Goal: Task Accomplishment & Management: Manage account settings

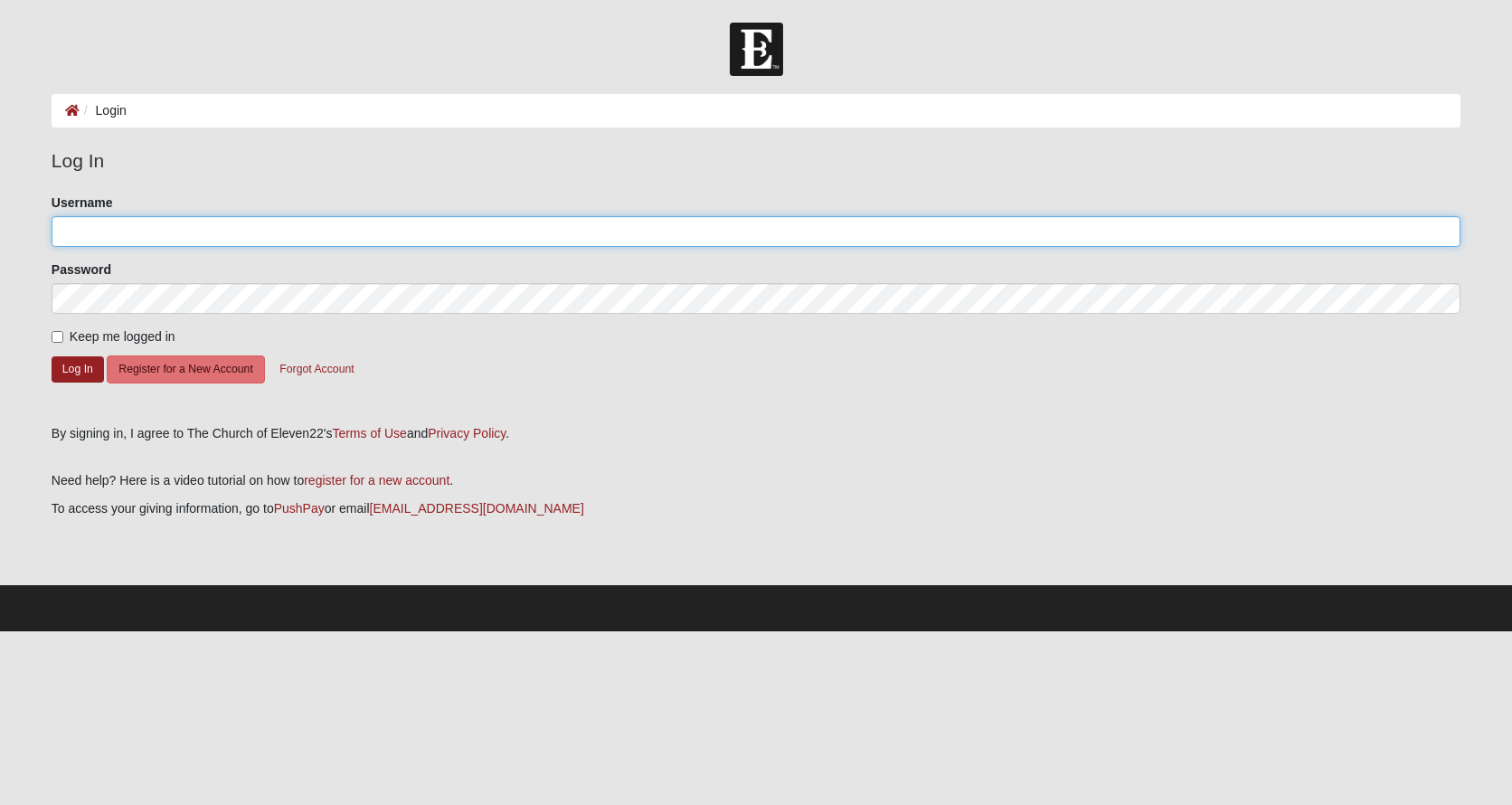
click at [283, 231] on input "Username" at bounding box center [756, 231] width 1409 height 31
type input "pnelson"
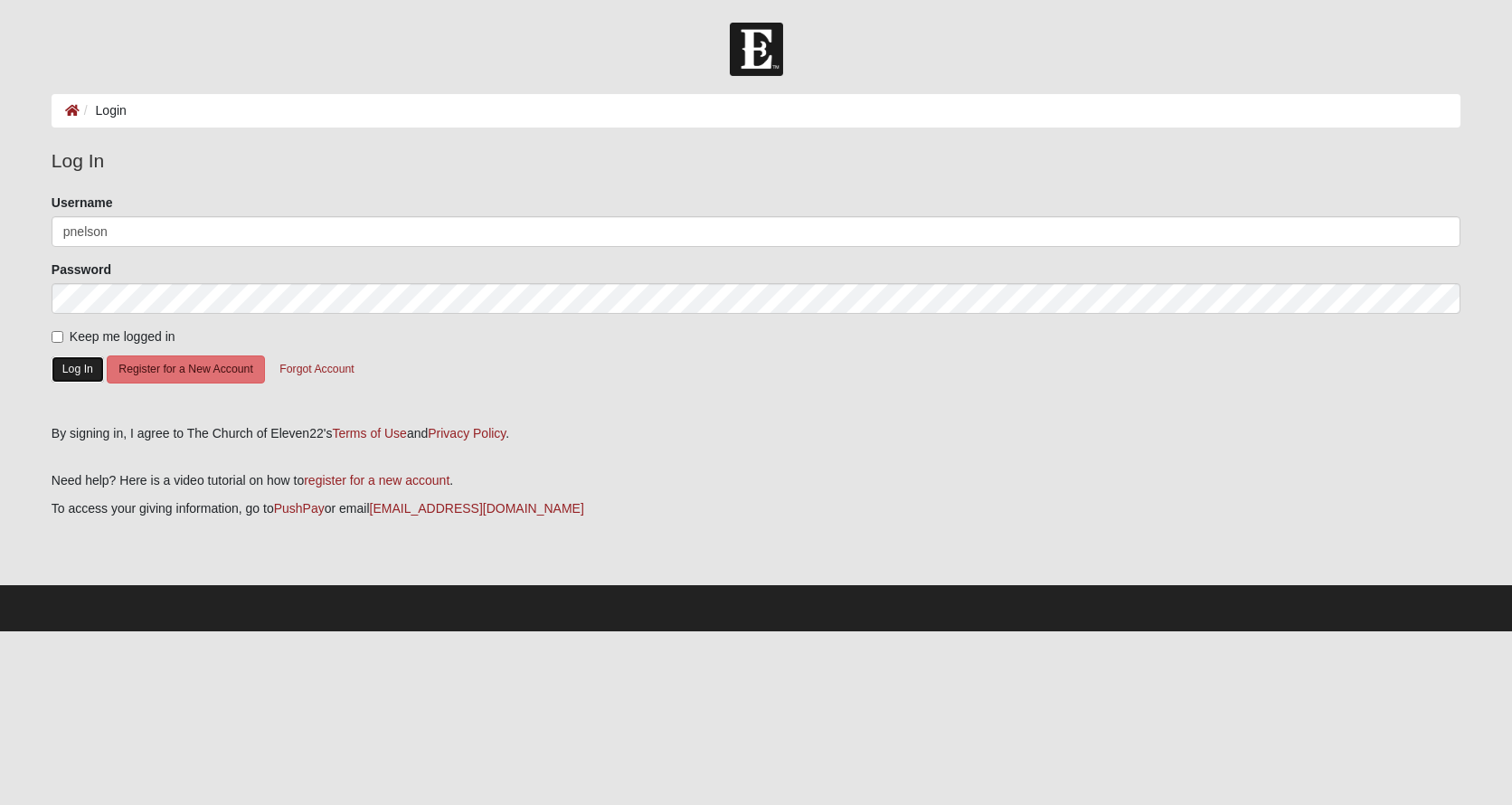
click at [90, 365] on button "Log In" at bounding box center [77, 369] width 53 height 26
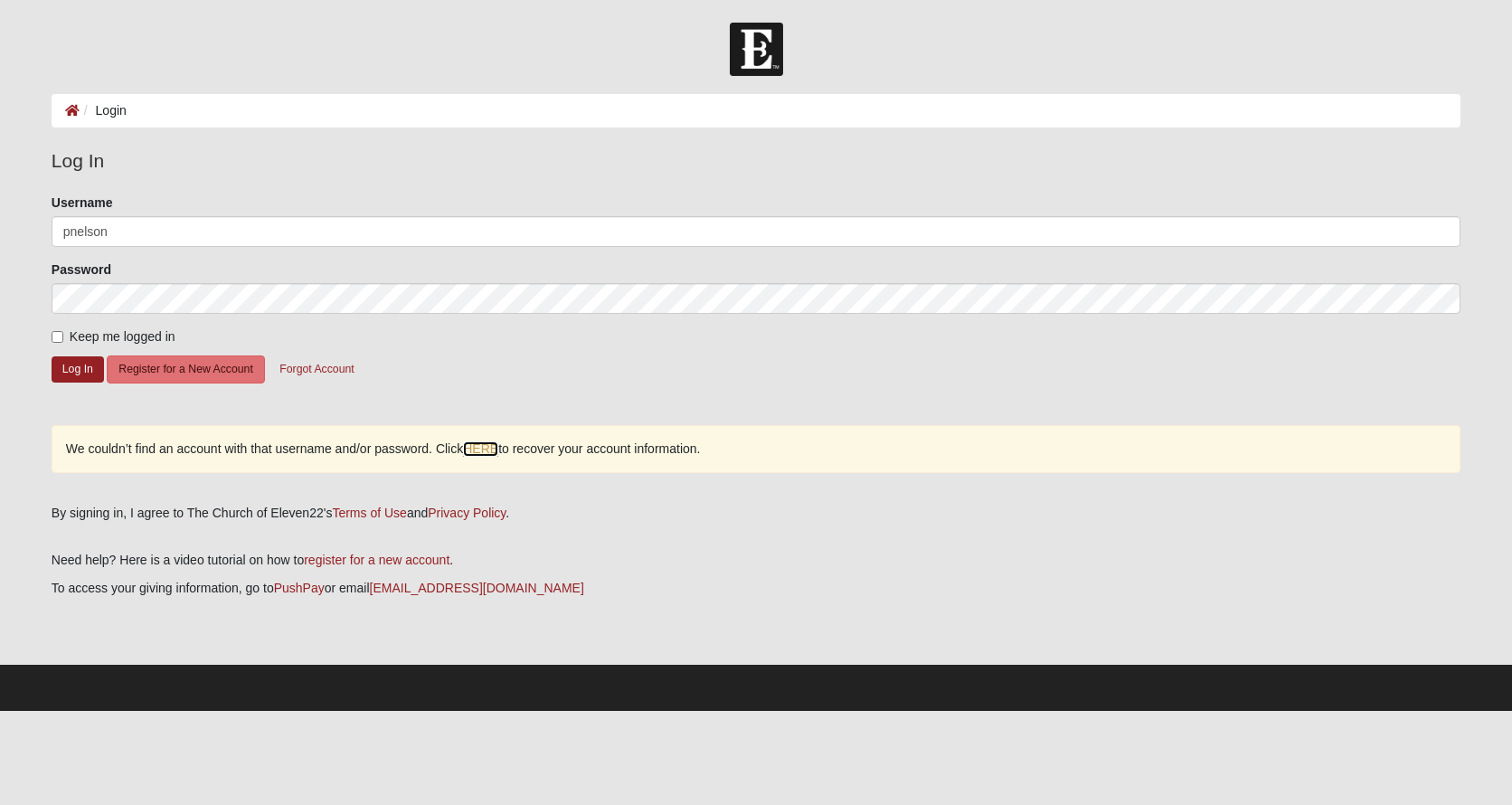
click at [491, 451] on link "HERE" at bounding box center [481, 449] width 36 height 15
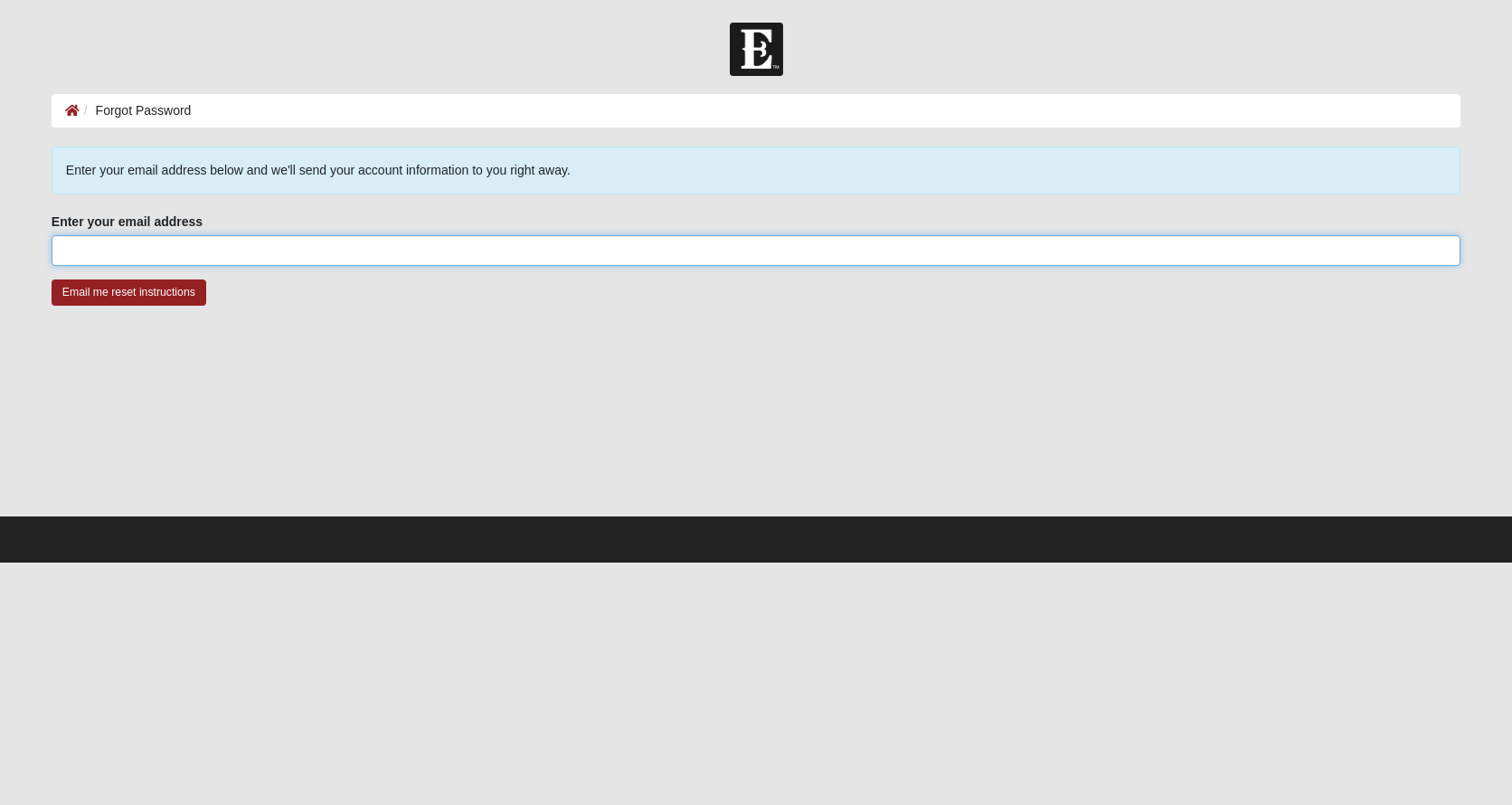
click at [263, 252] on input "Enter your email address" at bounding box center [756, 250] width 1409 height 31
type input "pamelagerrish@yahoo.com"
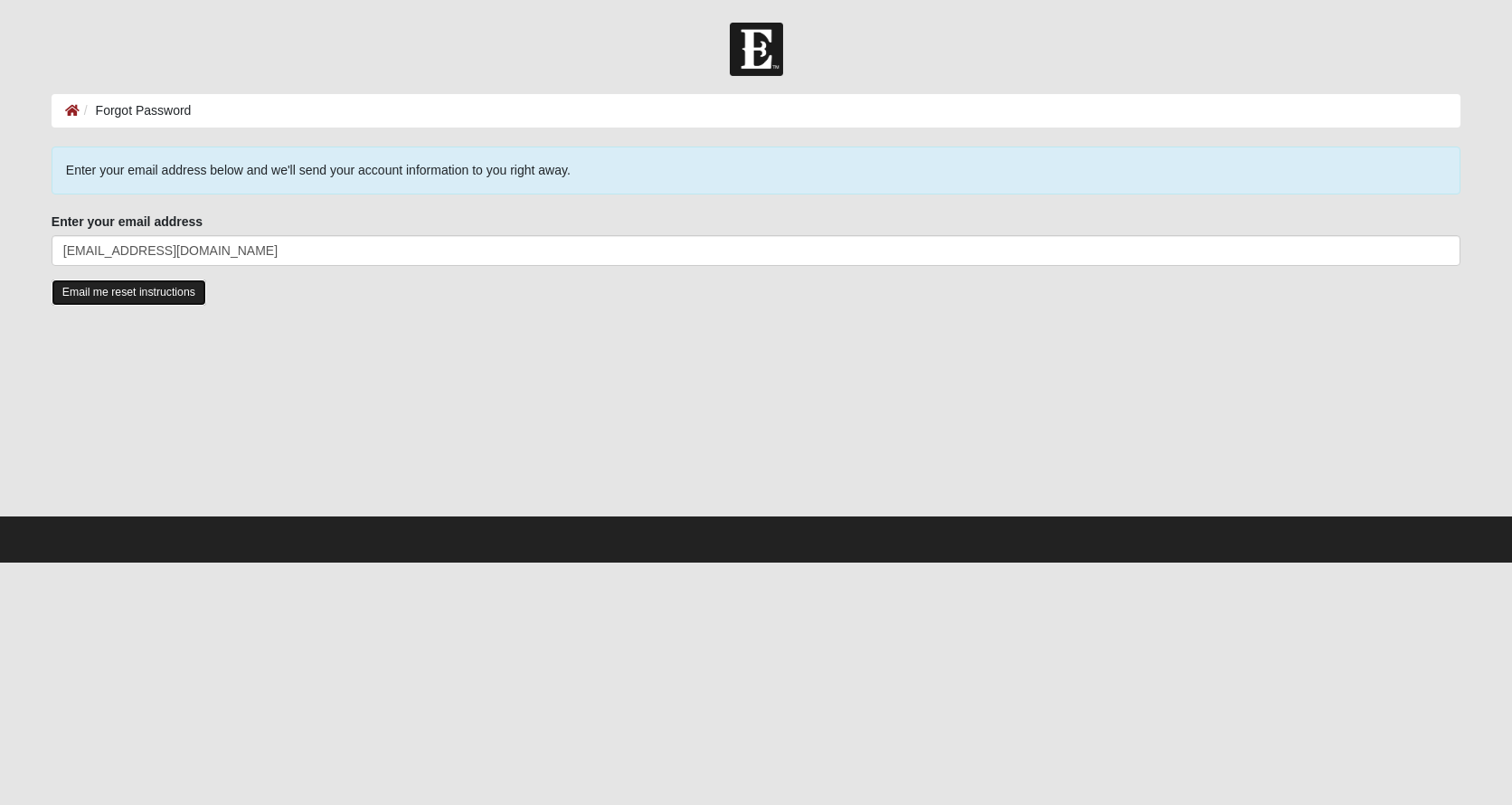
click at [152, 293] on input "Email me reset instructions" at bounding box center [129, 292] width 155 height 26
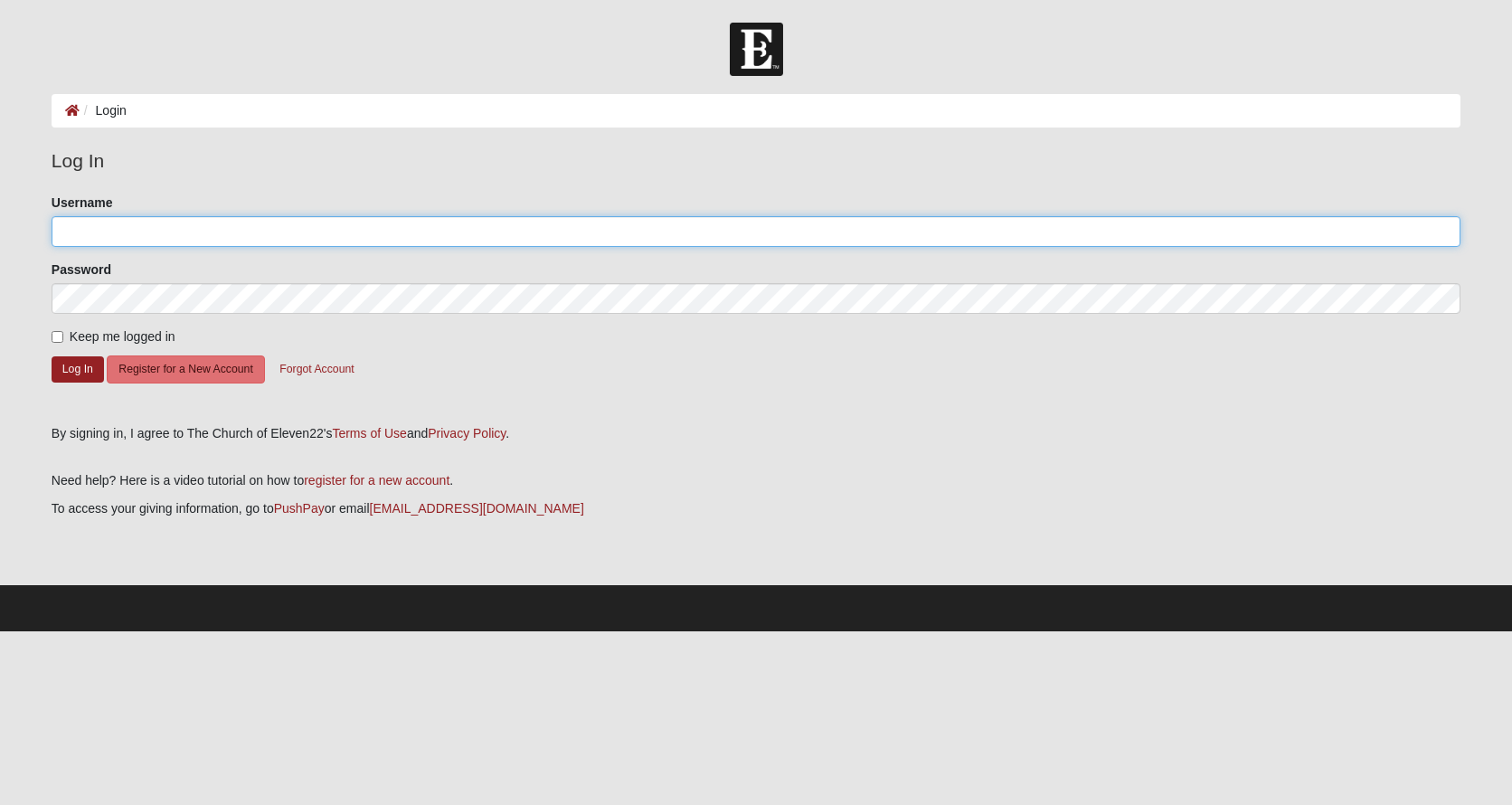
click at [299, 226] on input "Username" at bounding box center [756, 231] width 1409 height 31
type input "P"
type input "PamGNelson"
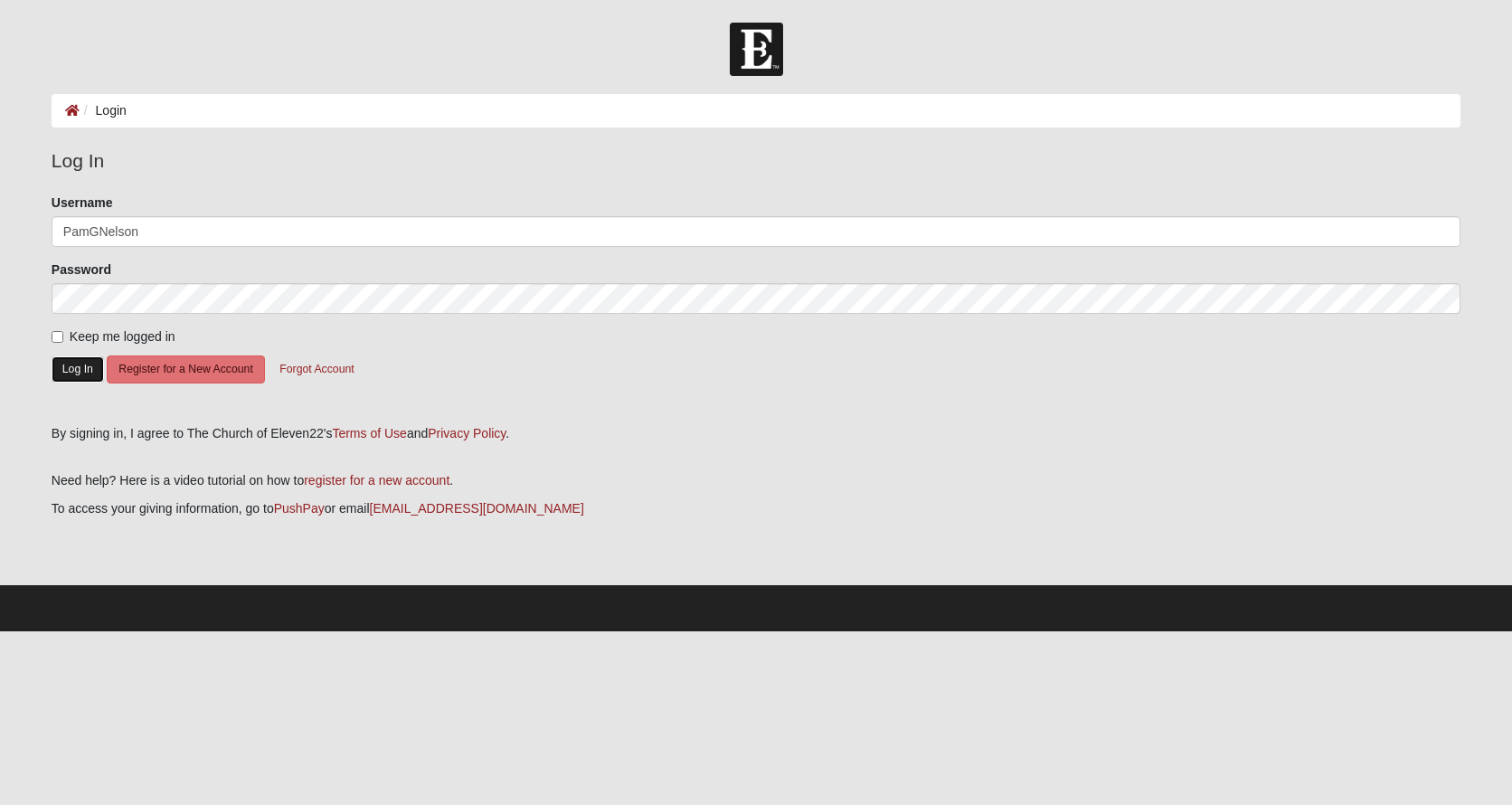
click at [86, 363] on button "Log In" at bounding box center [77, 369] width 53 height 26
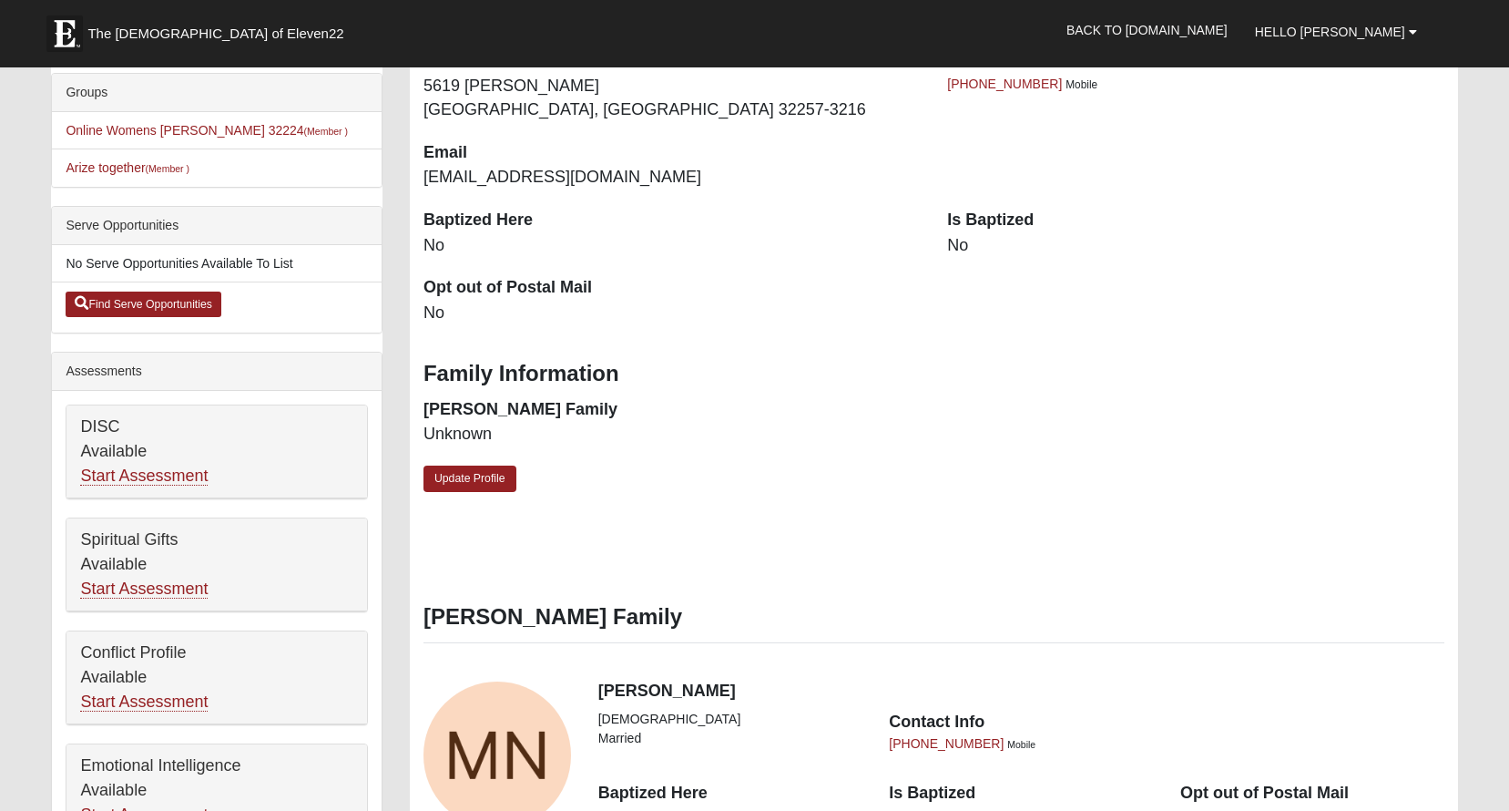
scroll to position [435, 0]
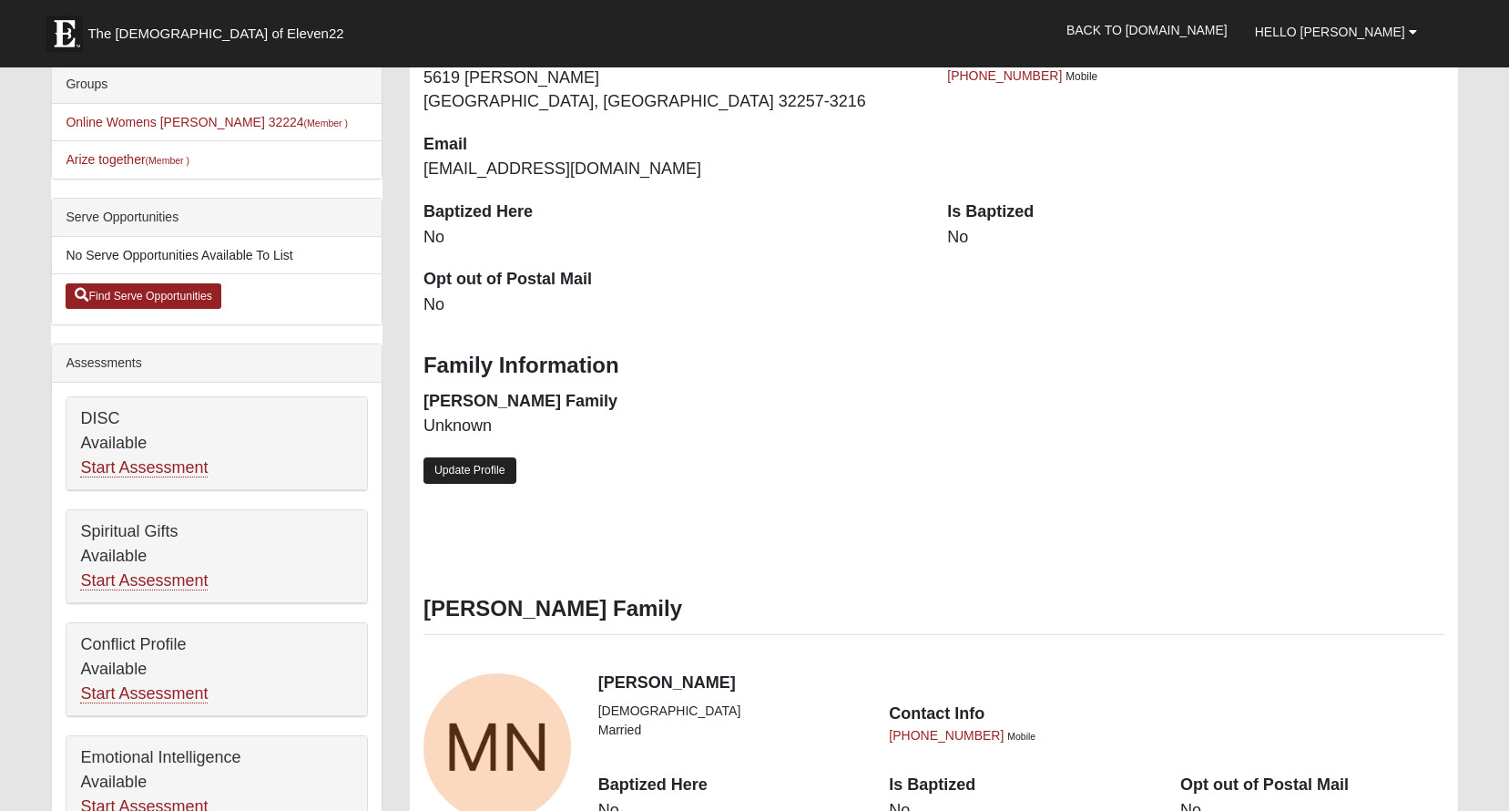
click at [440, 465] on link "Update Profile" at bounding box center [470, 470] width 93 height 26
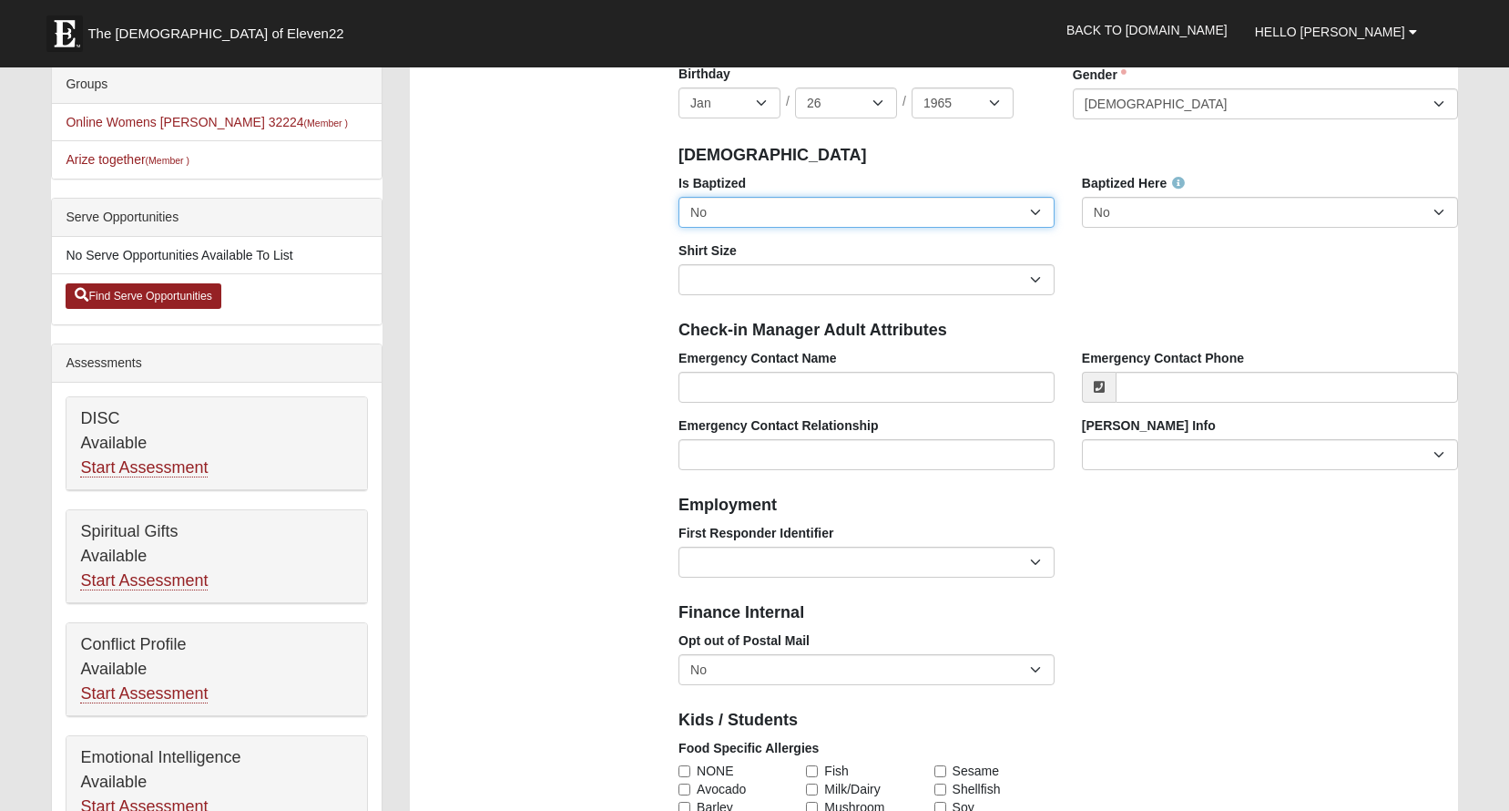
click at [1038, 212] on select "No Yes" at bounding box center [867, 212] width 376 height 31
select select "True"
click at [679, 197] on select "No Yes" at bounding box center [867, 212] width 376 height 31
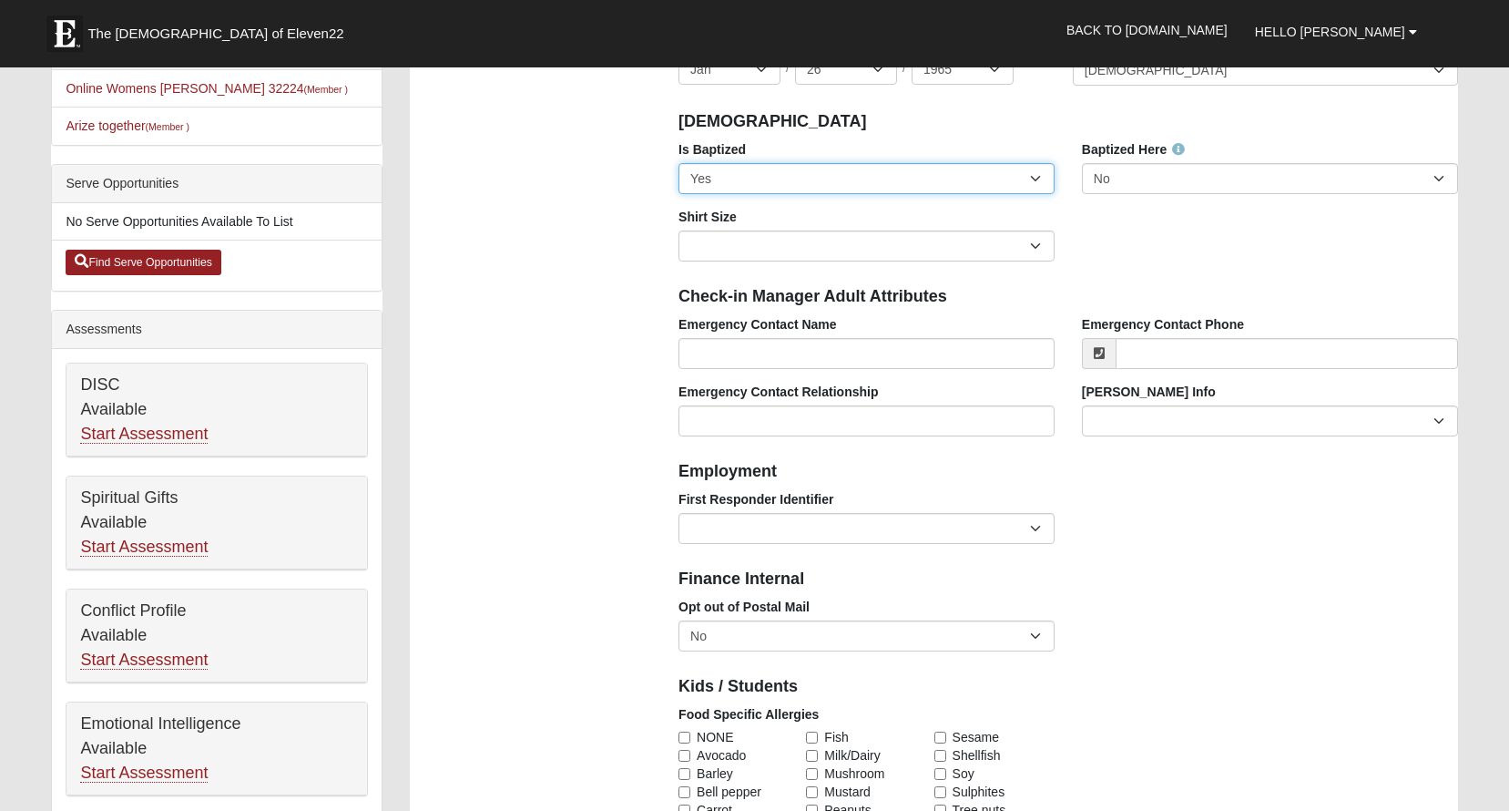
scroll to position [477, 0]
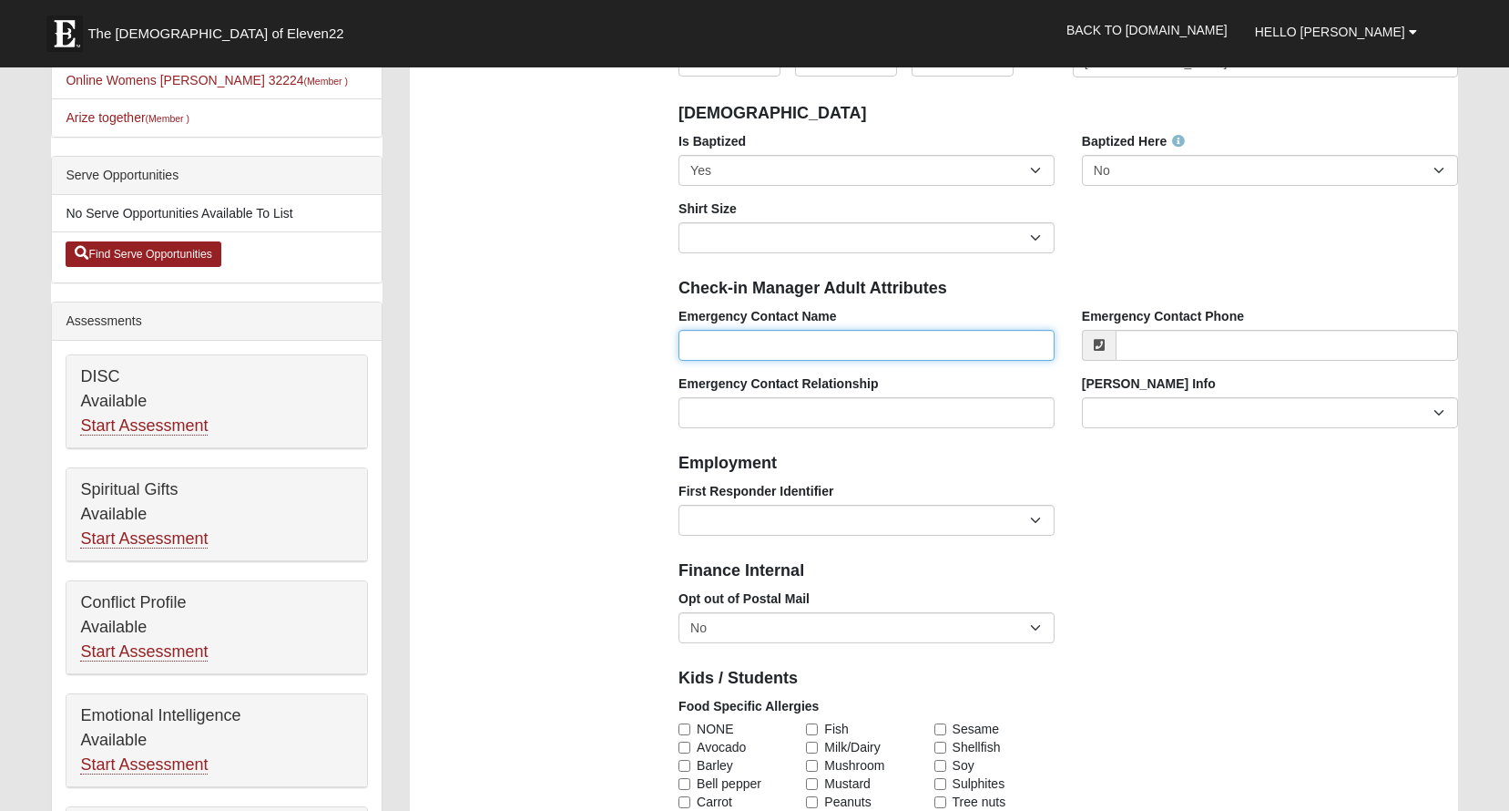
click at [905, 342] on input "Emergency Contact Name" at bounding box center [867, 345] width 376 height 31
type input "N"
type input "Mark Nelson"
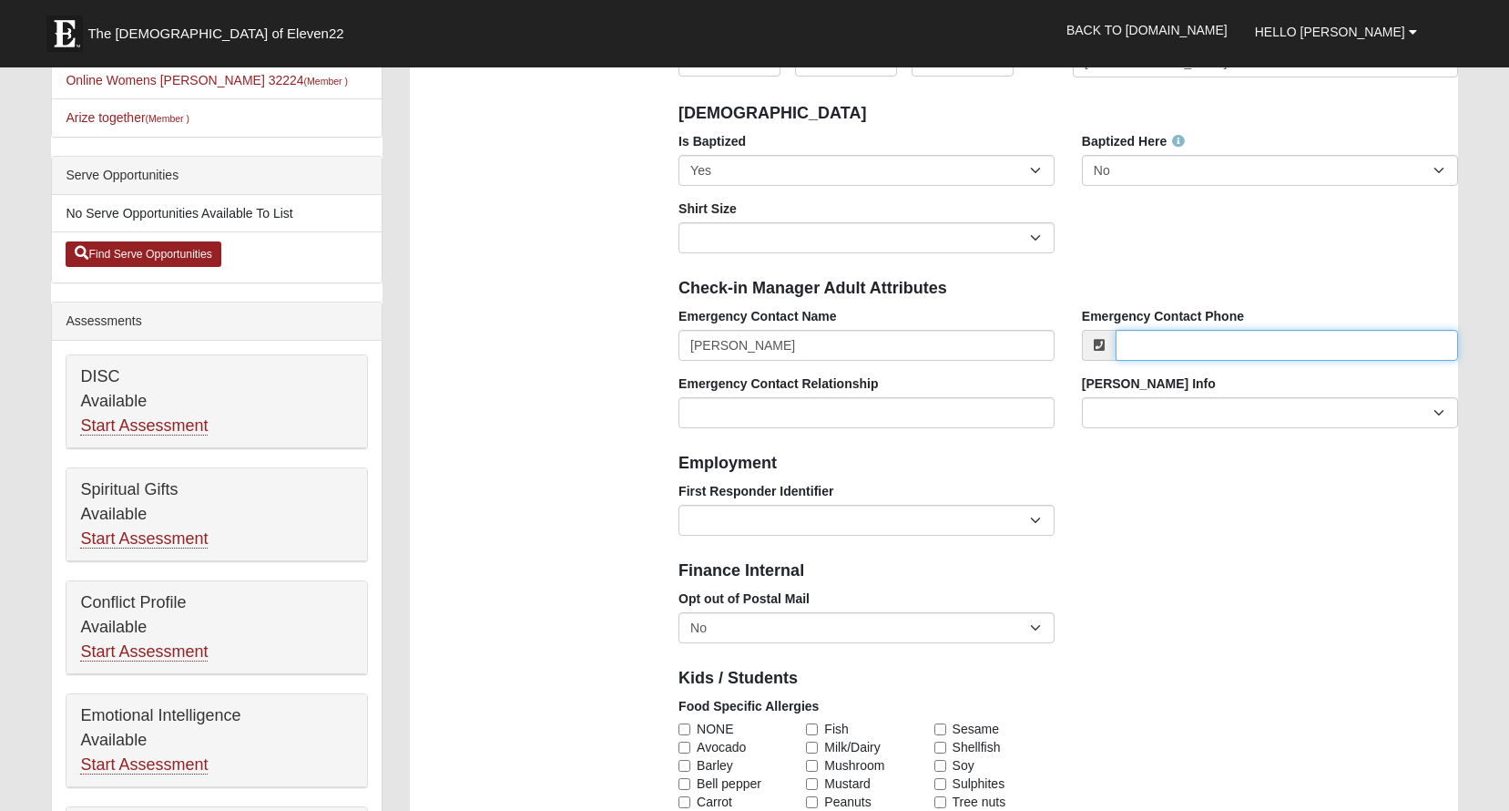
click at [1136, 351] on input "Emergency Contact Phone" at bounding box center [1287, 345] width 343 height 31
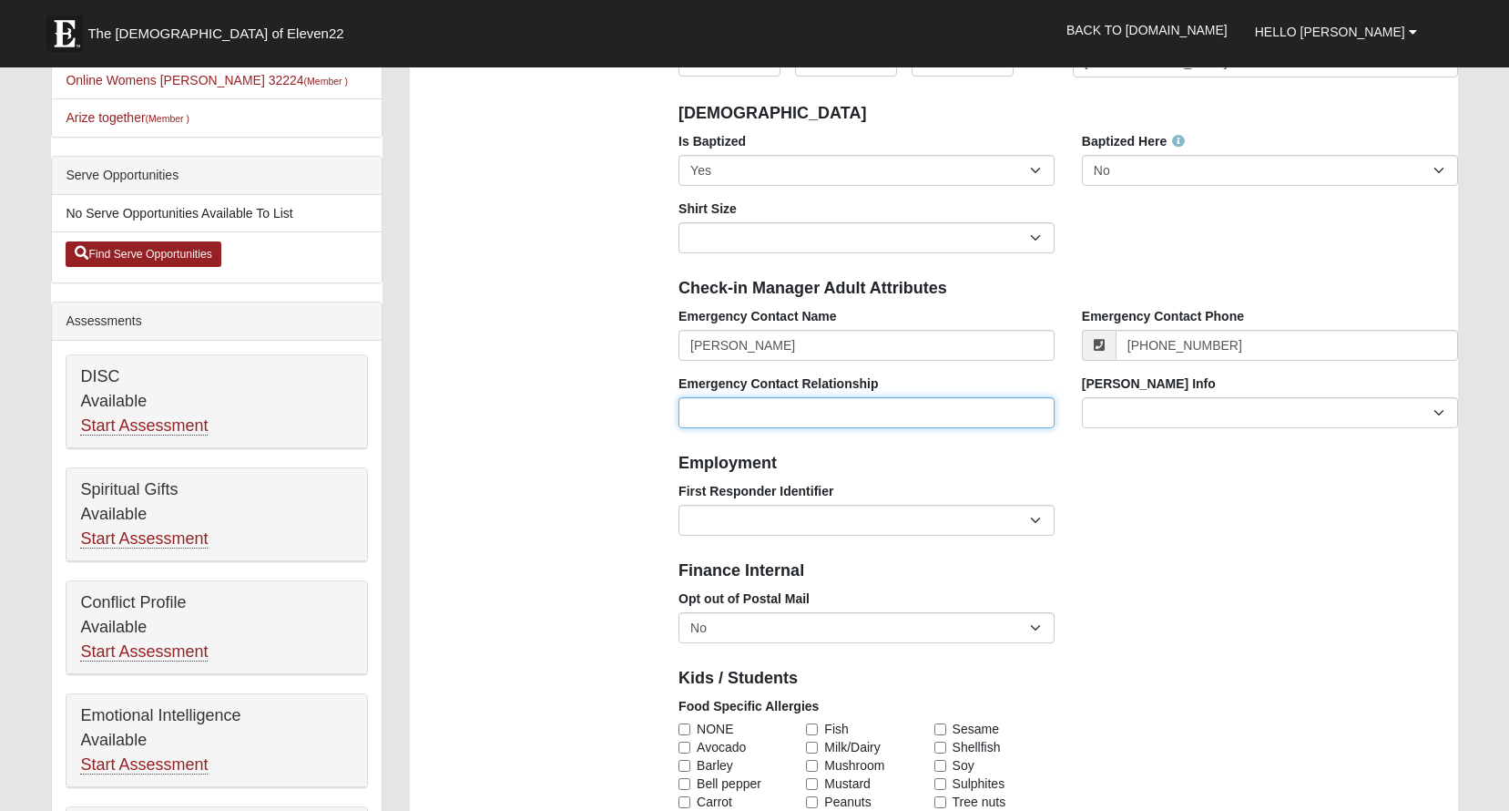
type input "(904) 759-6263"
click at [995, 410] on input "Emergency Contact Relationship" at bounding box center [867, 412] width 376 height 31
type input "spouse"
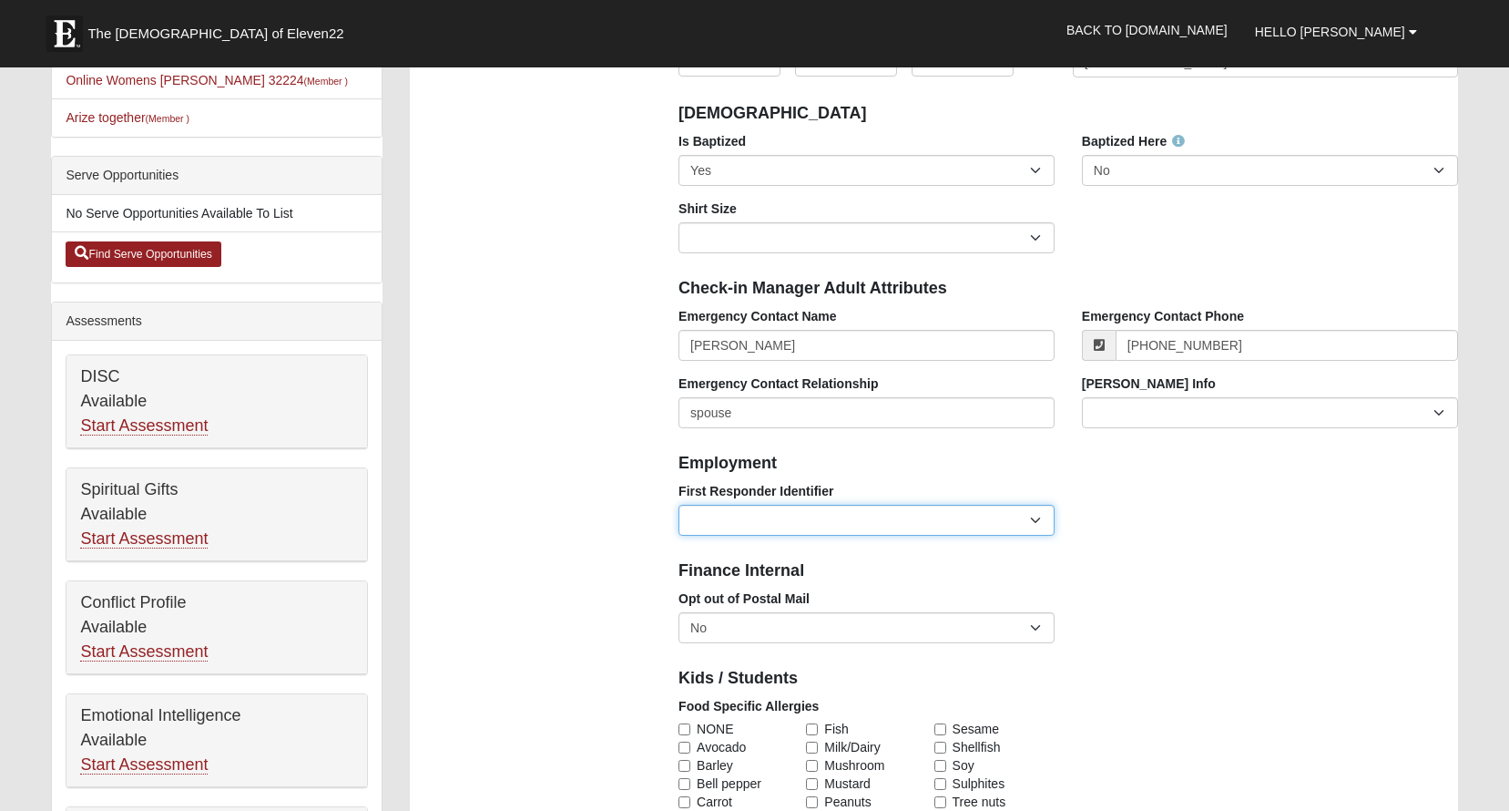
click at [1038, 523] on select "EMT | Paramedic | Medical Firefighter | Fire Department Police Officer | Sherif…" at bounding box center [867, 520] width 376 height 31
click at [1244, 527] on div "First Responder Identifier EMT | Paramedic | Medical Firefighter | Fire Departm…" at bounding box center [1068, 515] width 806 height 67
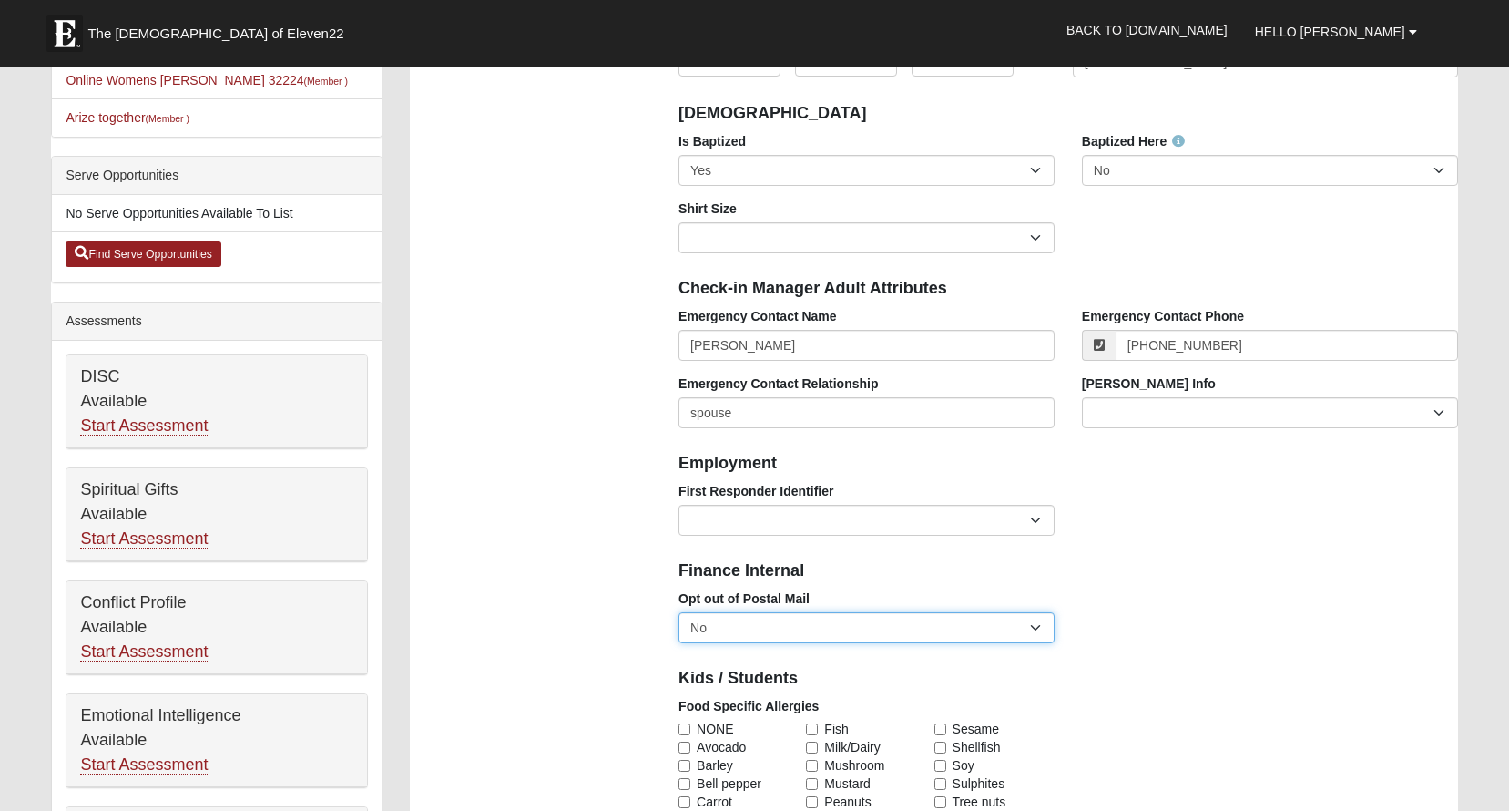
click at [1035, 629] on select "No Yes" at bounding box center [867, 627] width 376 height 31
select select "True"
click at [679, 612] on select "No Yes" at bounding box center [867, 627] width 376 height 31
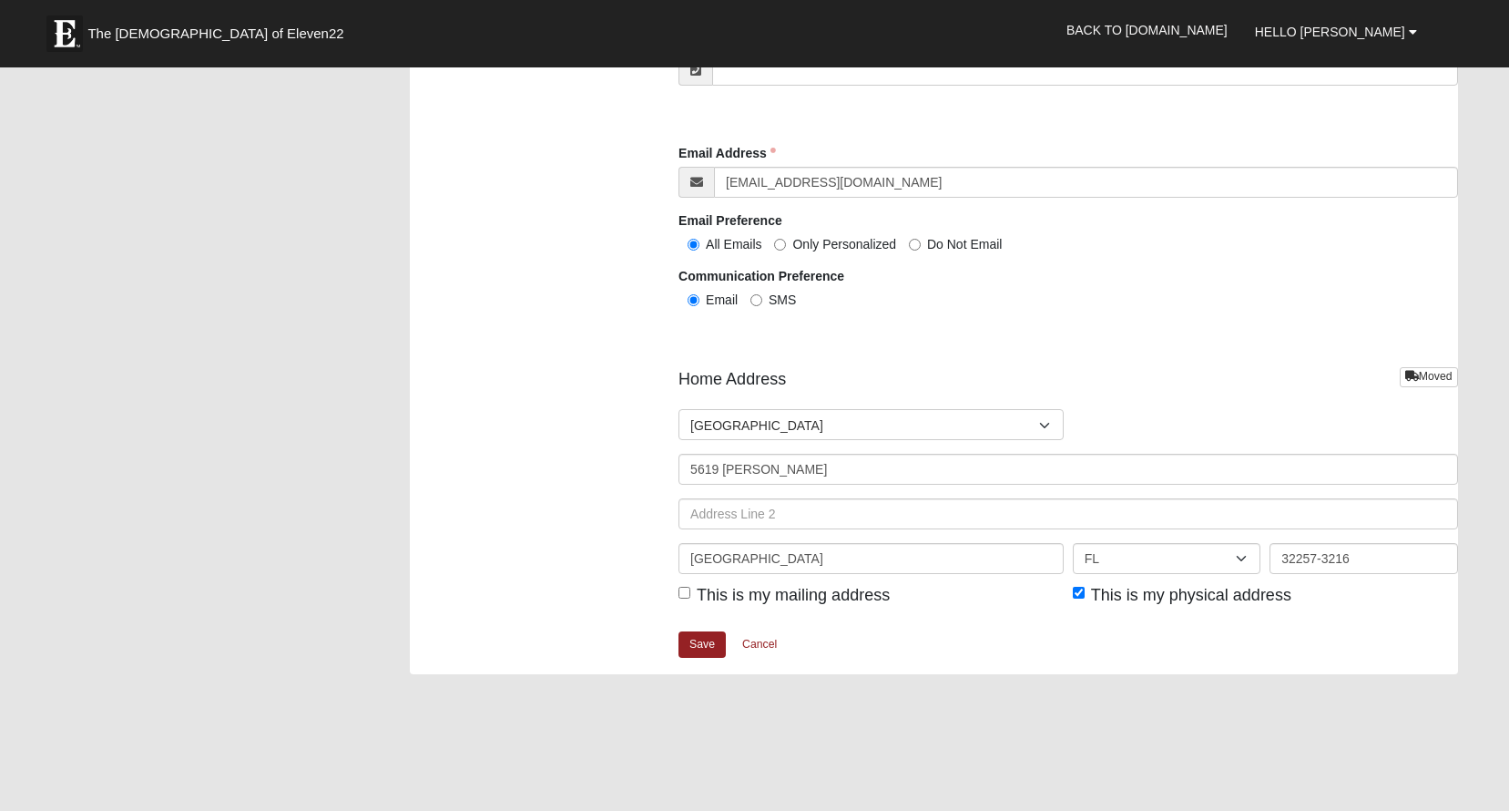
scroll to position [1927, 0]
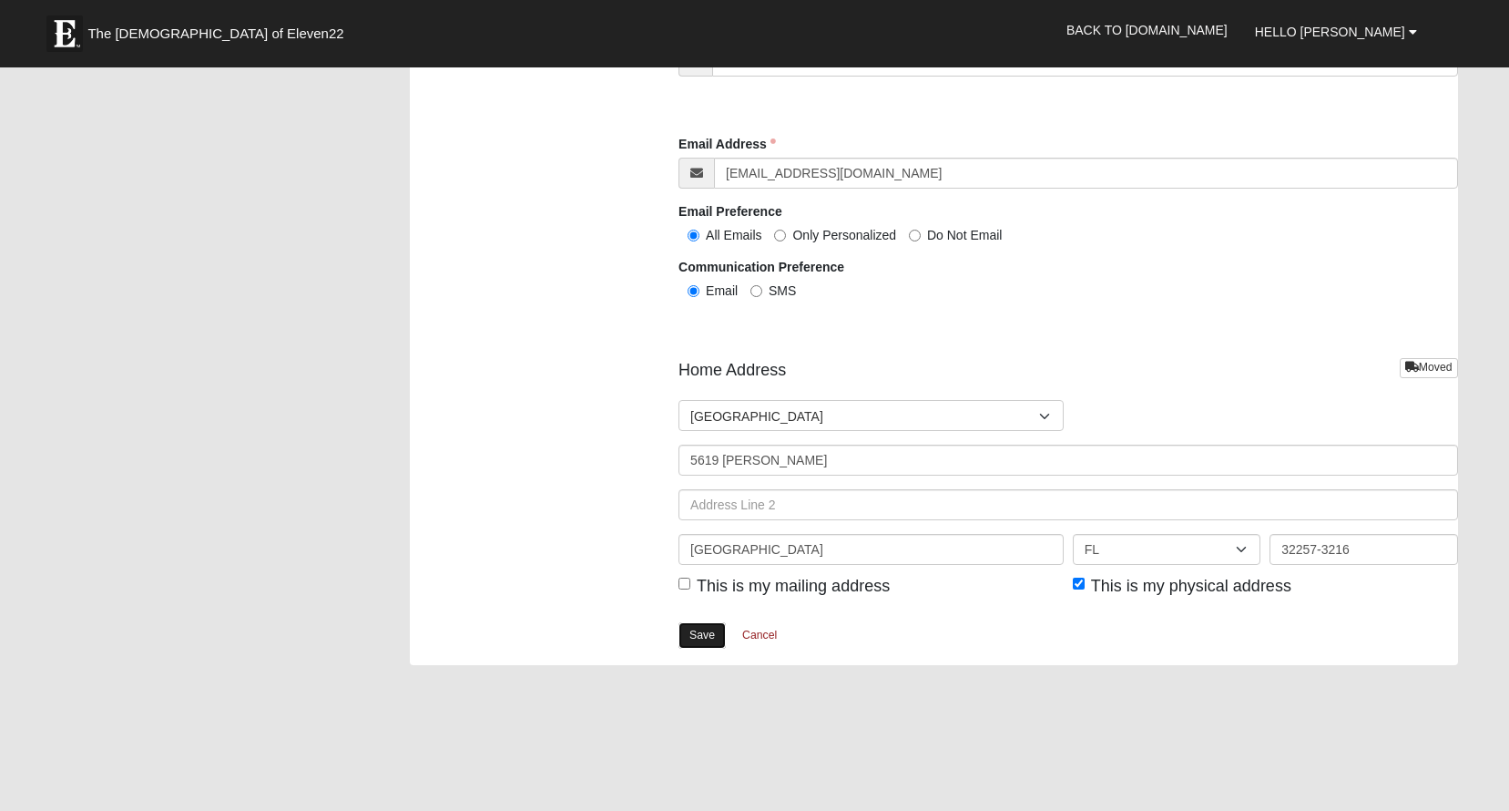
click at [713, 629] on link "Save" at bounding box center [702, 635] width 47 height 26
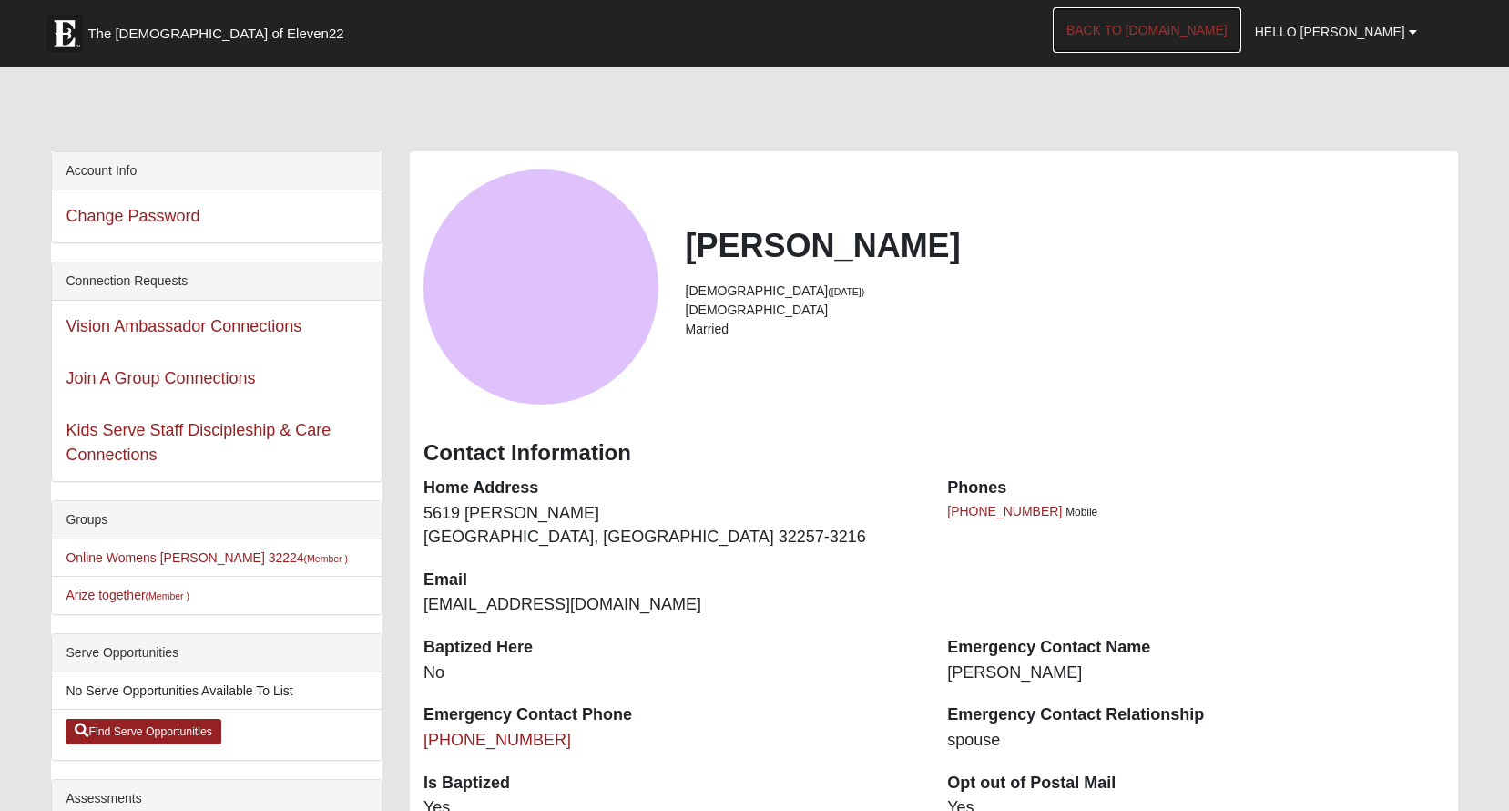
click at [1216, 29] on link "Back to [DOMAIN_NAME]" at bounding box center [1147, 30] width 189 height 46
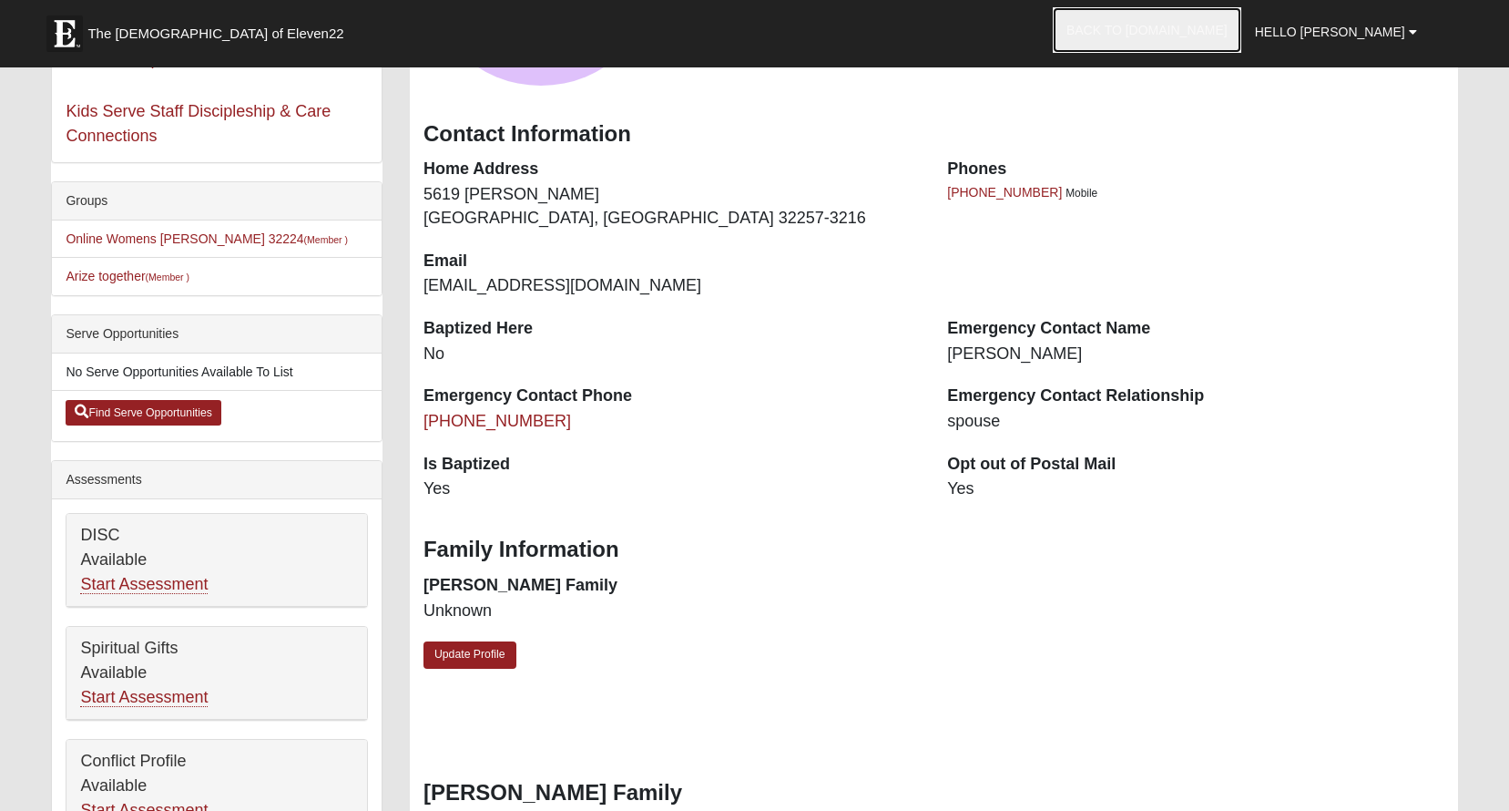
scroll to position [325, 0]
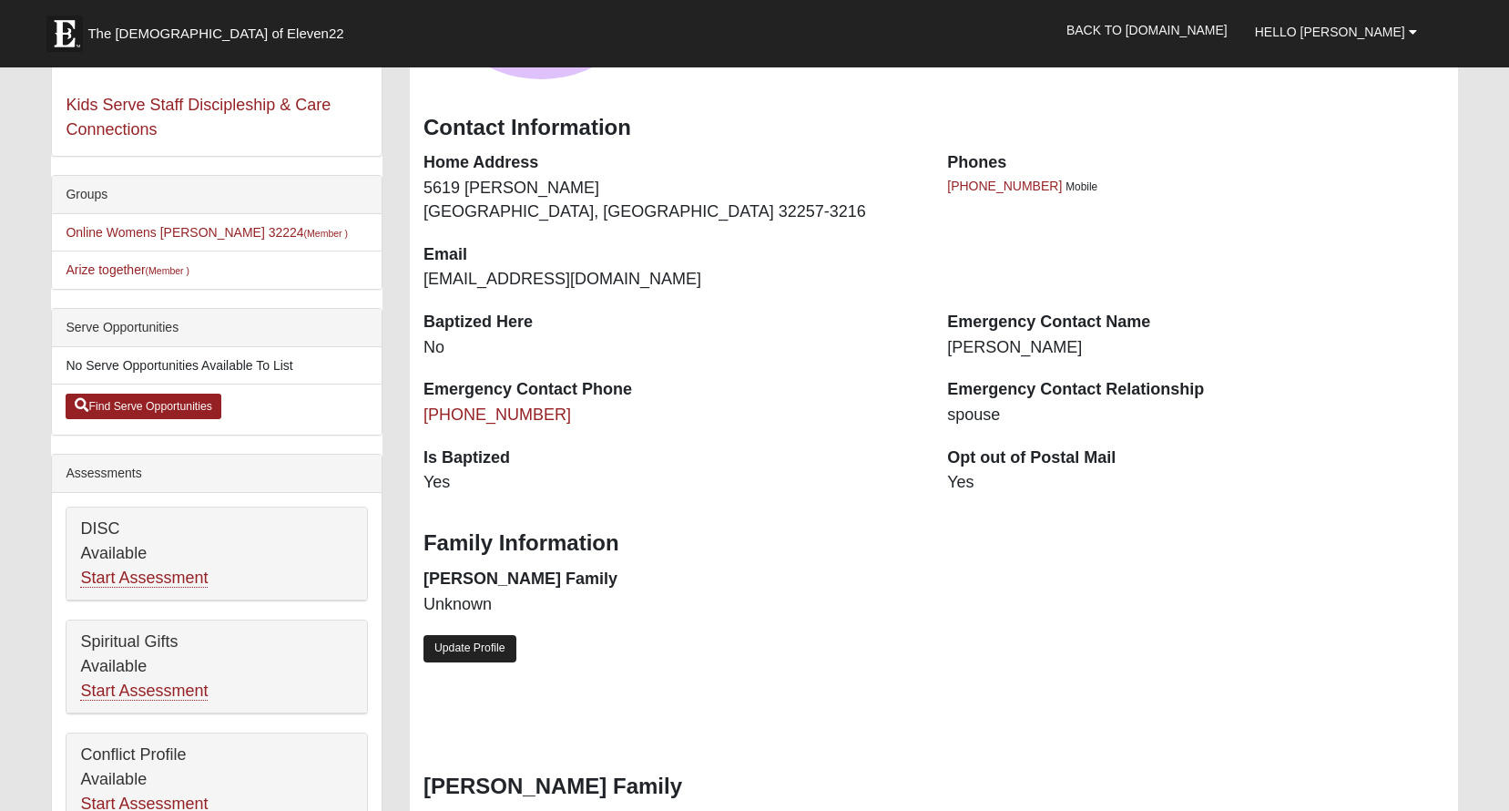
click at [498, 648] on link "Update Profile" at bounding box center [470, 648] width 93 height 26
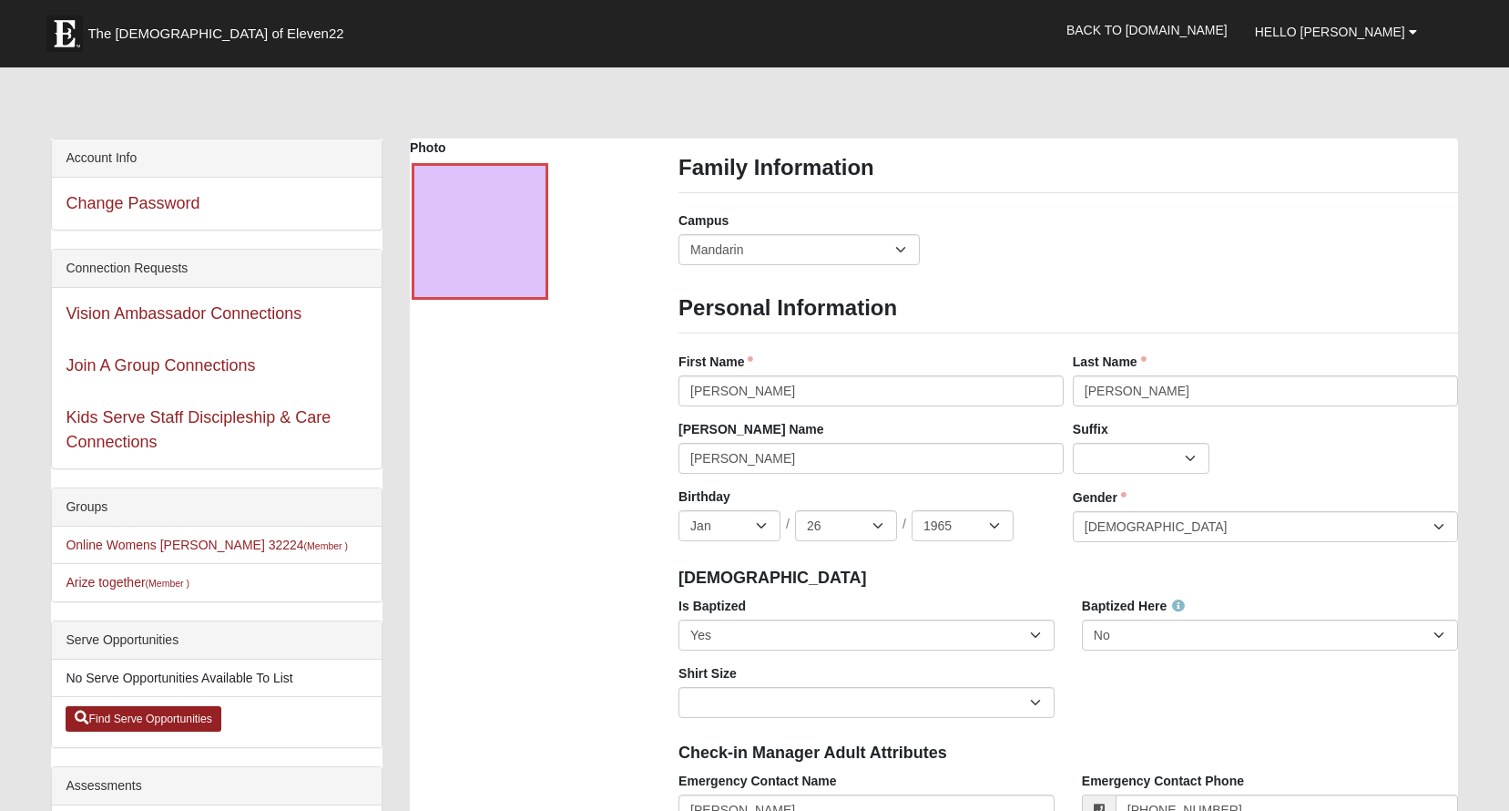
scroll to position [0, 0]
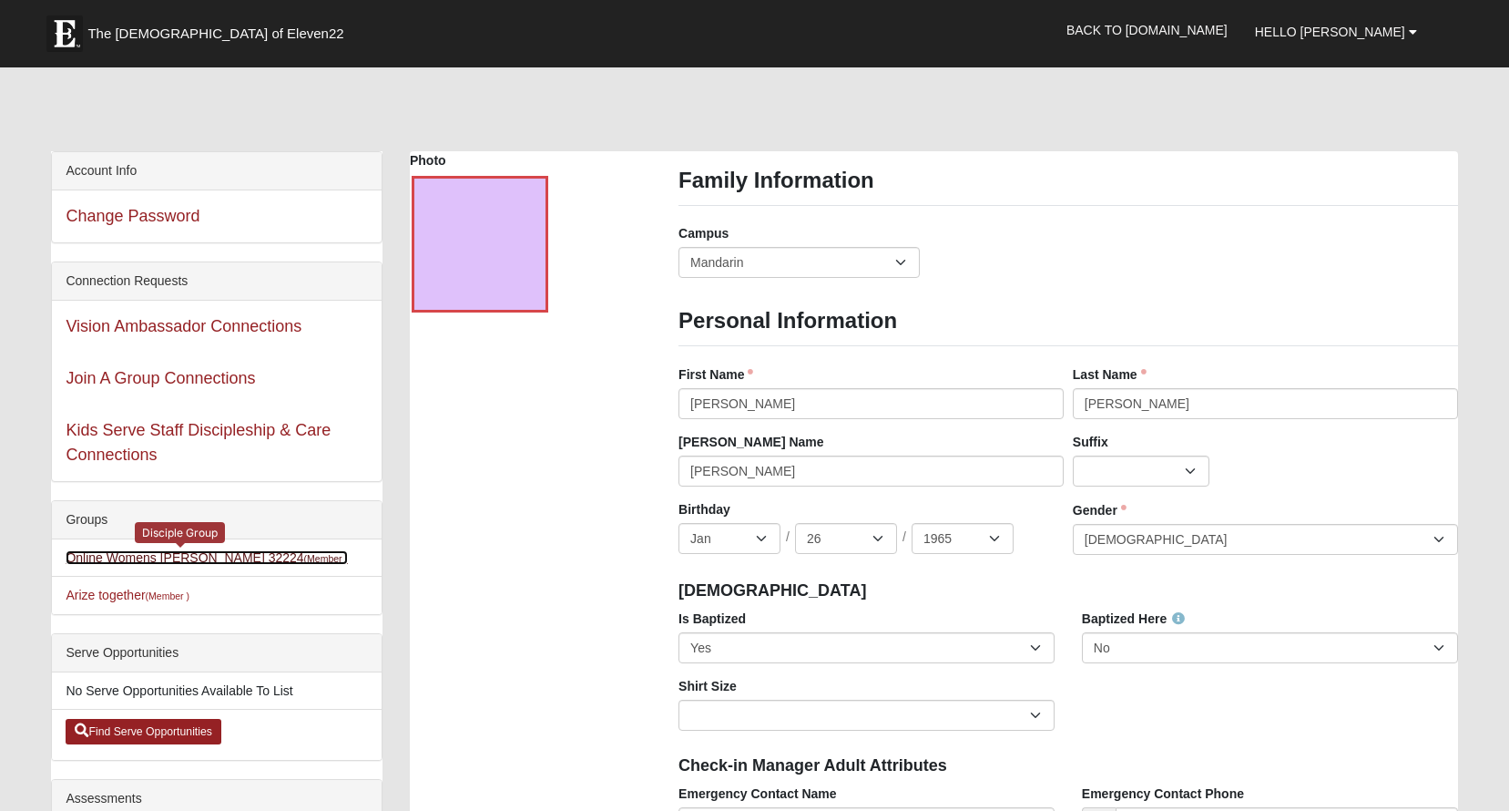
click at [210, 557] on link "Online Womens Mancini 32224 (Member )" at bounding box center [207, 557] width 282 height 15
